Goal: Navigation & Orientation: Go to known website

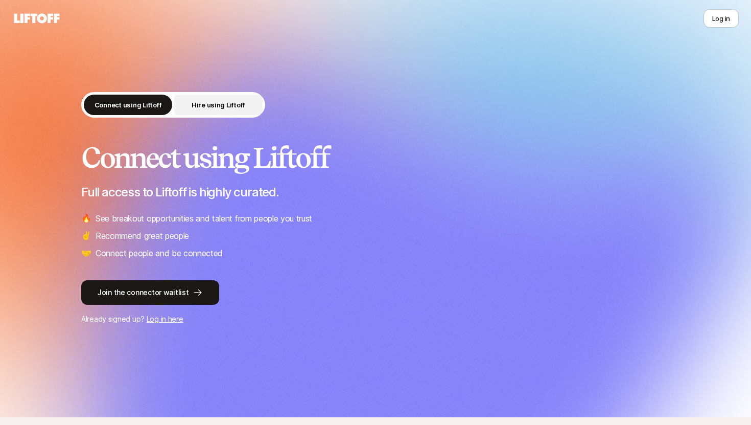
click at [213, 115] on button "Hire using Liftoff" at bounding box center [218, 105] width 88 height 20
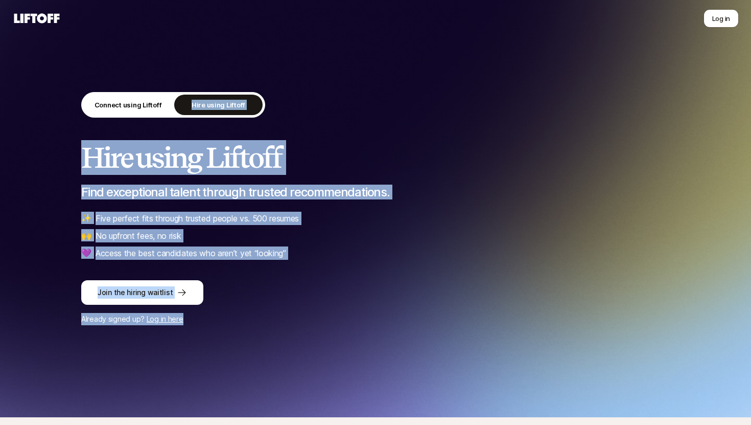
drag, startPoint x: 134, startPoint y: 159, endPoint x: 554, endPoint y: 336, distance: 455.3
click at [553, 336] on div "Connect using Liftoff Hire using Liftoff Hire using Liftoff Find exceptional ta…" at bounding box center [375, 208] width 751 height 417
drag, startPoint x: 550, startPoint y: 331, endPoint x: 230, endPoint y: 62, distance: 417.7
click at [230, 62] on div "Connect using Liftoff Hire using Liftoff Hire using Liftoff Find exceptional ta…" at bounding box center [375, 208] width 751 height 417
drag, startPoint x: 321, startPoint y: 188, endPoint x: 375, endPoint y: 342, distance: 163.1
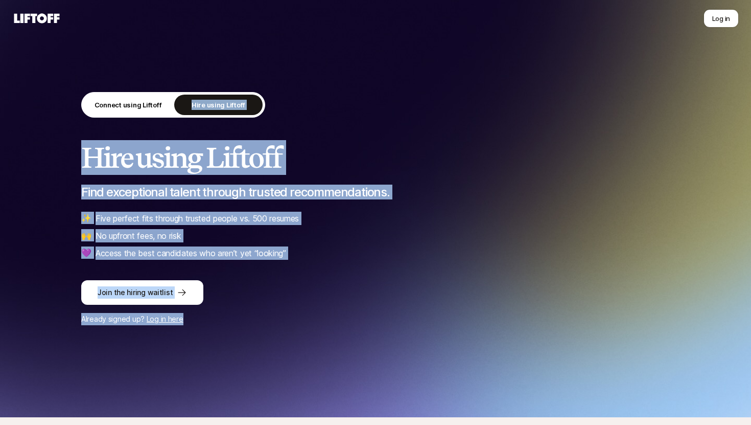
click at [374, 342] on div "Connect using Liftoff Hire using Liftoff Hire using Liftoff Find exceptional ta…" at bounding box center [375, 208] width 751 height 417
drag, startPoint x: 335, startPoint y: 295, endPoint x: 80, endPoint y: 39, distance: 360.8
click at [80, 39] on div "Connect using Liftoff Hire using Liftoff Hire using Liftoff Find exceptional ta…" at bounding box center [375, 208] width 751 height 417
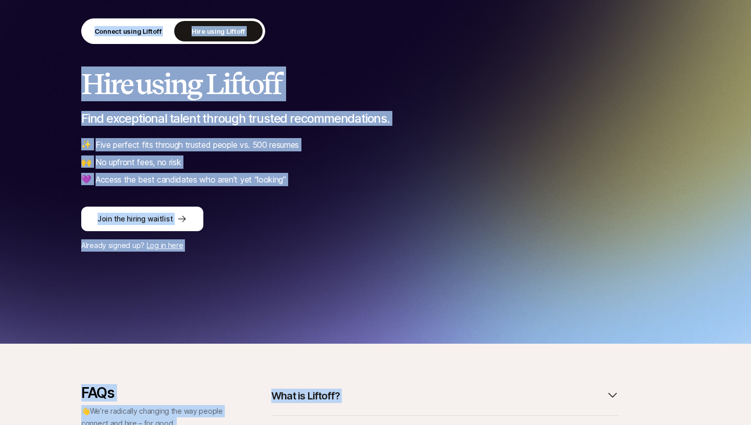
drag, startPoint x: 168, startPoint y: 164, endPoint x: 320, endPoint y: 424, distance: 300.8
click at [320, 424] on div "Connect using Liftoff Hire using Liftoff Hire using Liftoff Find exceptional ta…" at bounding box center [375, 248] width 751 height 571
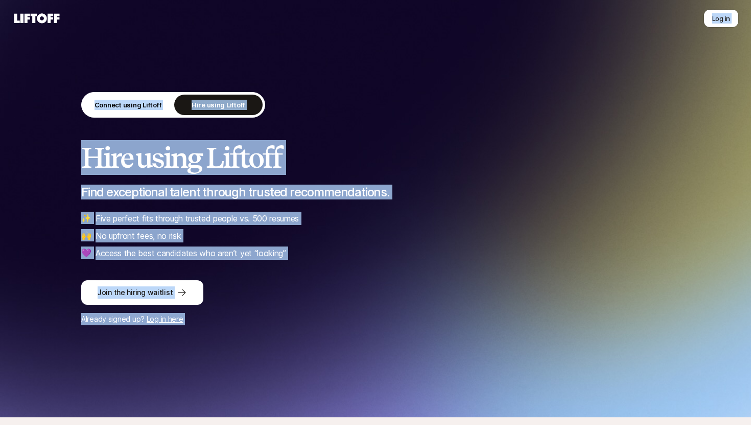
drag, startPoint x: 633, startPoint y: 406, endPoint x: 10, endPoint y: 8, distance: 738.8
click at [10, 8] on div "Log in Log in Connect using Liftoff Hire using Liftoff Hire using Liftoff Find …" at bounding box center [375, 324] width 751 height 648
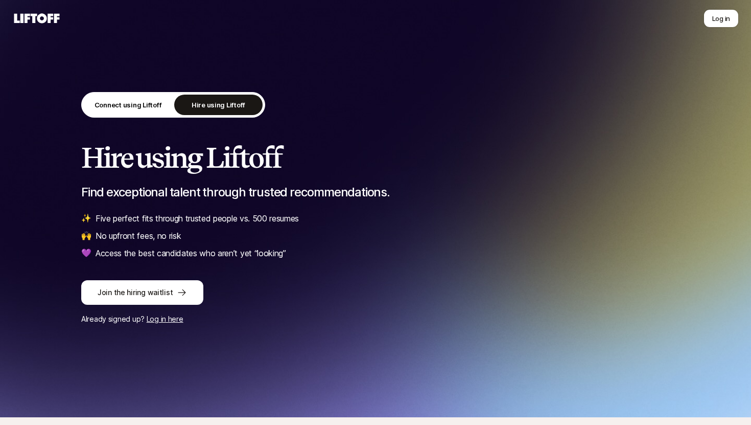
drag, startPoint x: 10, startPoint y: 8, endPoint x: 26, endPoint y: 16, distance: 17.4
click at [11, 8] on nav "Log in" at bounding box center [375, 18] width 751 height 37
click at [26, 16] on icon at bounding box center [36, 18] width 45 height 10
click at [31, 18] on icon at bounding box center [36, 18] width 49 height 14
click at [50, 18] on icon at bounding box center [36, 18] width 45 height 10
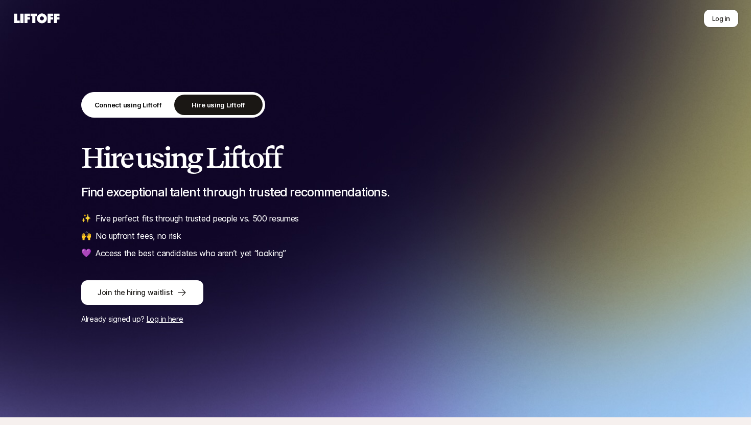
click at [131, 20] on div "Log in" at bounding box center [375, 18] width 727 height 18
drag, startPoint x: 131, startPoint y: 20, endPoint x: 311, endPoint y: 11, distance: 179.7
click at [195, 21] on div "Log in" at bounding box center [375, 18] width 727 height 18
